Goal: Transaction & Acquisition: Purchase product/service

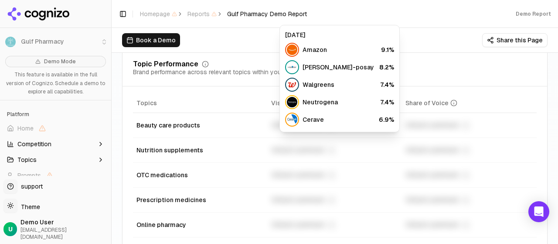
scroll to position [436, 0]
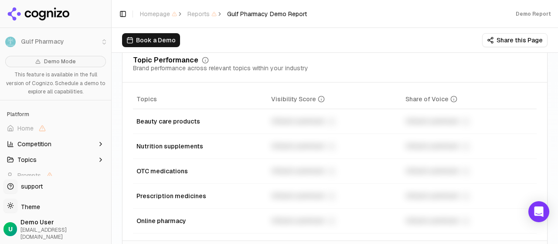
click at [316, 121] on div "Unlock premium" at bounding box center [335, 121] width 128 height 10
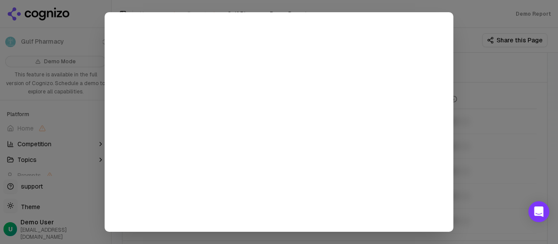
click at [497, 74] on div at bounding box center [279, 122] width 558 height 244
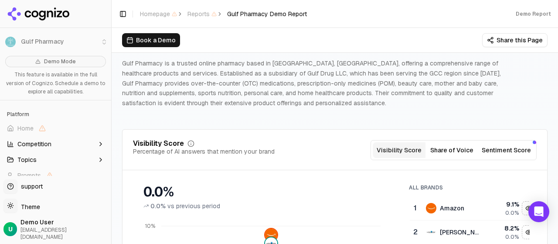
scroll to position [0, 0]
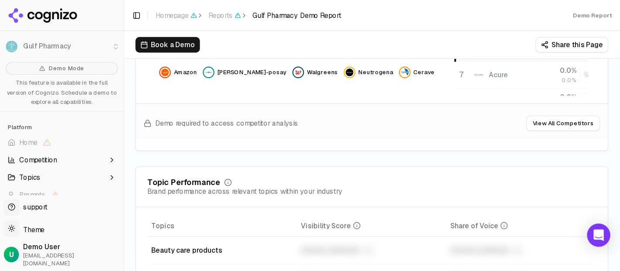
scroll to position [349, 0]
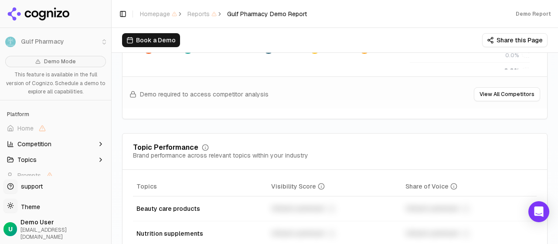
click at [295, 206] on div "Unlock premium" at bounding box center [335, 208] width 128 height 10
